Goal: Transaction & Acquisition: Purchase product/service

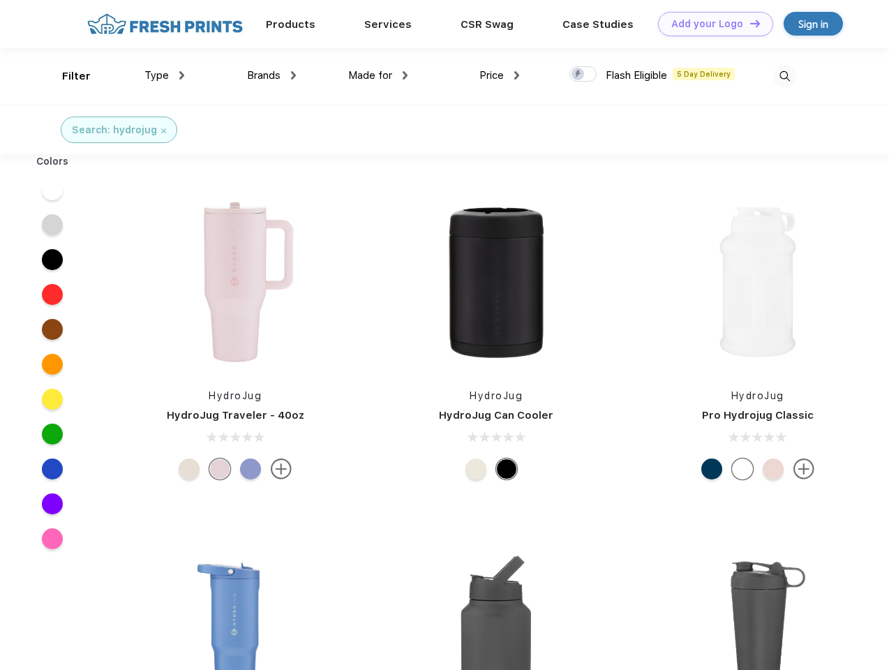
click at [710, 24] on link "Add your Logo Design Tool" at bounding box center [715, 24] width 115 height 24
click at [0, 0] on div "Design Tool" at bounding box center [0, 0] width 0 height 0
click at [749, 23] on link "Add your Logo Design Tool" at bounding box center [715, 24] width 115 height 24
click at [67, 76] on div "Filter" at bounding box center [76, 76] width 29 height 16
click at [165, 75] on span "Type" at bounding box center [156, 75] width 24 height 13
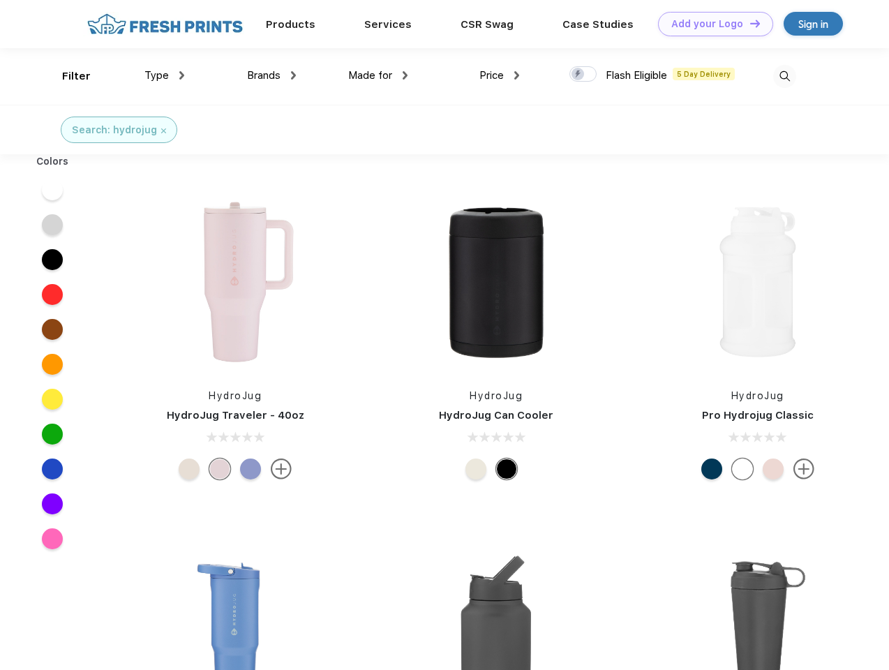
click at [271, 75] on span "Brands" at bounding box center [263, 75] width 33 height 13
click at [378, 75] on span "Made for" at bounding box center [370, 75] width 44 height 13
click at [500, 75] on span "Price" at bounding box center [491, 75] width 24 height 13
click at [583, 75] on div at bounding box center [582, 73] width 27 height 15
click at [578, 75] on input "checkbox" at bounding box center [573, 70] width 9 height 9
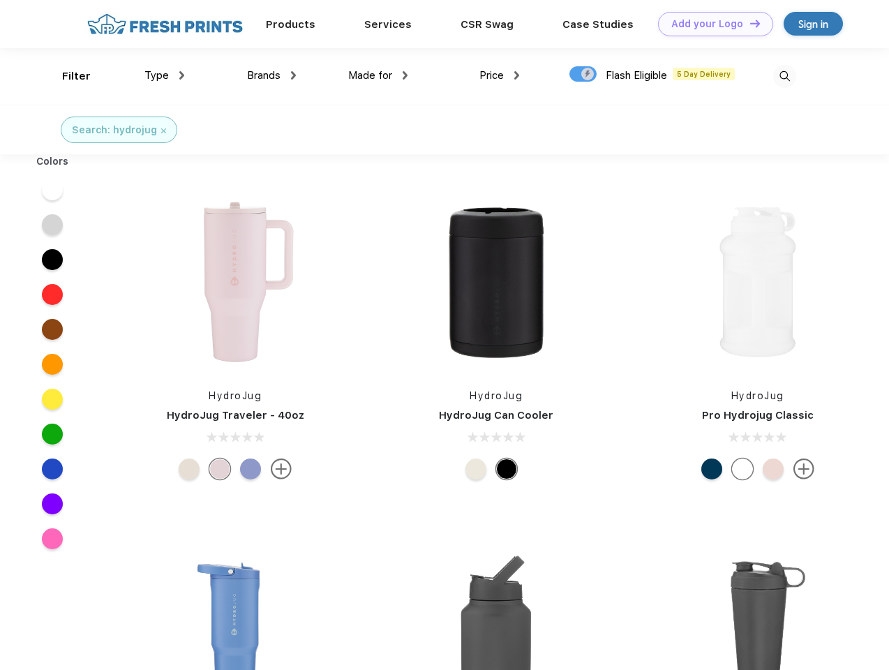
click at [784, 76] on img at bounding box center [784, 76] width 23 height 23
